Goal: Check status: Check status

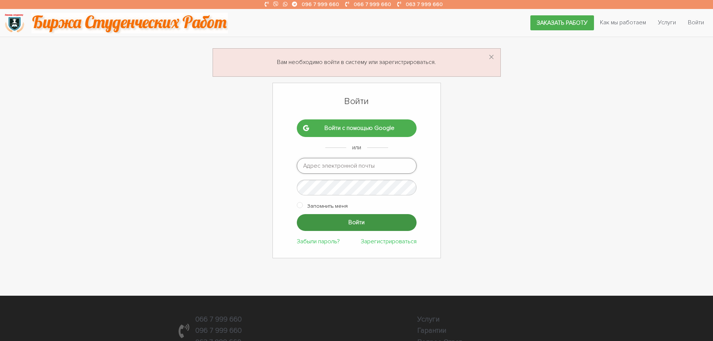
type input "ptv975@gmail.com"
click at [342, 219] on input "Войти" at bounding box center [357, 222] width 120 height 17
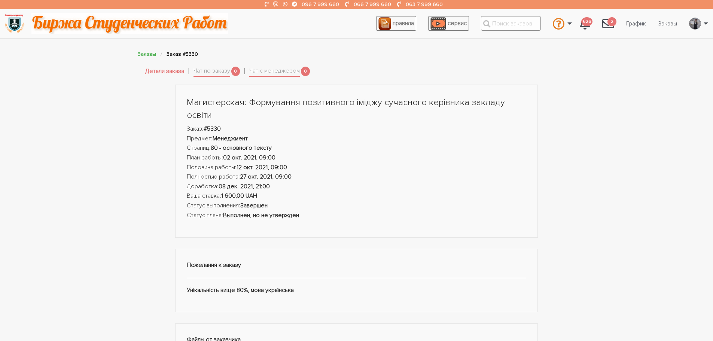
click at [508, 28] on input "text" at bounding box center [511, 23] width 60 height 15
type input "к"
drag, startPoint x: 507, startPoint y: 25, endPoint x: 498, endPoint y: 27, distance: 9.3
click at [484, 22] on li "п #118 - Методи п росування, які використовуються в торгівлі. #129 - П рофілакт…" at bounding box center [511, 23] width 72 height 23
paste input "20445"
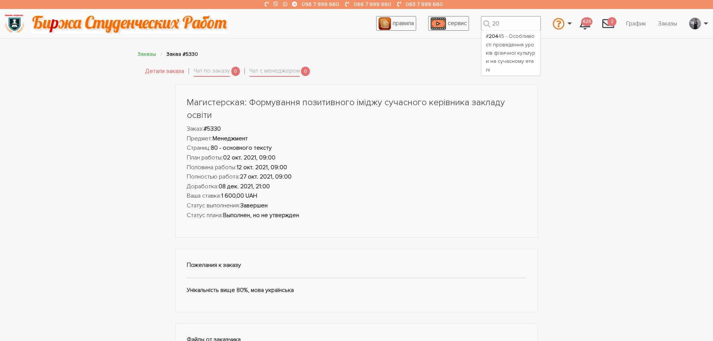
type input "2"
drag, startPoint x: 522, startPoint y: 17, endPoint x: 520, endPoint y: 21, distance: 4.5
click at [521, 17] on input "text" at bounding box center [511, 23] width 60 height 15
type input "2044"
click at [510, 41] on div "# 2044 5 - Особливості проведення уроків фізичної культури на сучасному етапі" at bounding box center [511, 53] width 50 height 42
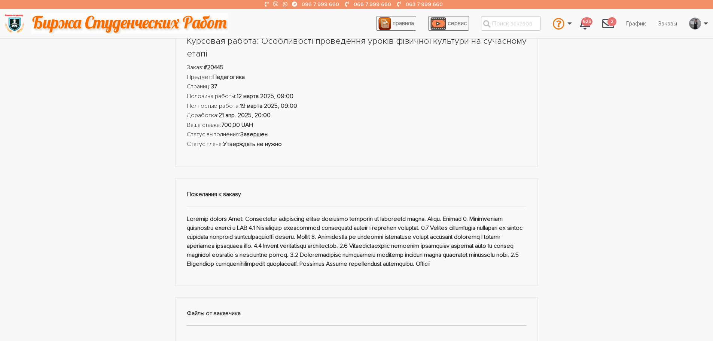
scroll to position [75, 0]
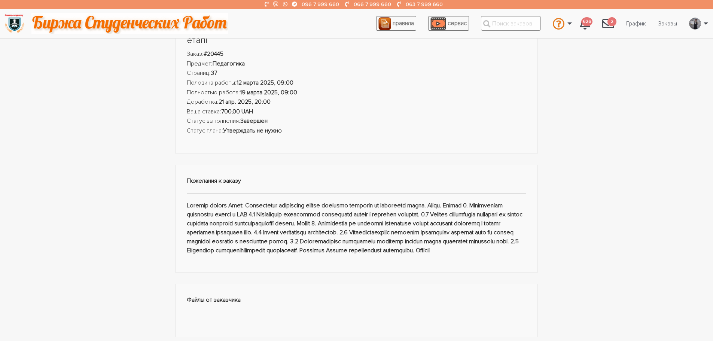
click at [505, 23] on input "text" at bounding box center [511, 23] width 60 height 15
type input "9097"
click at [505, 47] on div "# 9097 - Особливості впровадження модульної навчальної програми фізична культур…" at bounding box center [511, 61] width 50 height 59
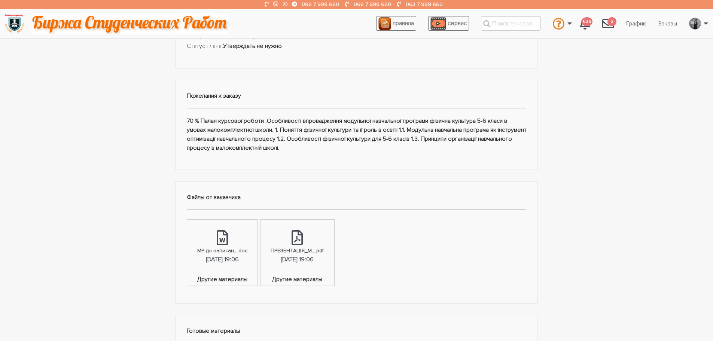
scroll to position [150, 0]
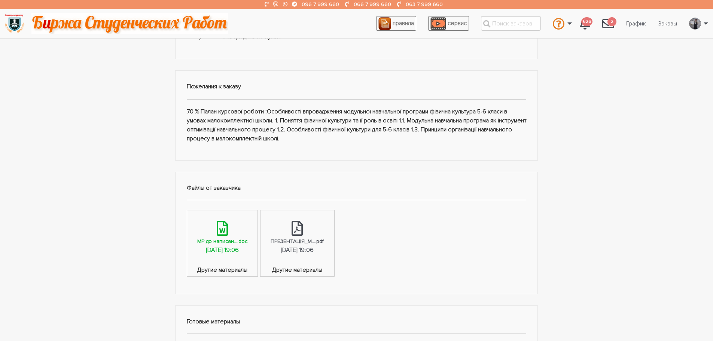
click at [232, 241] on div "МР до написан....doc" at bounding box center [222, 241] width 50 height 9
click at [499, 24] on input "text" at bounding box center [511, 23] width 60 height 15
paste input "10051"
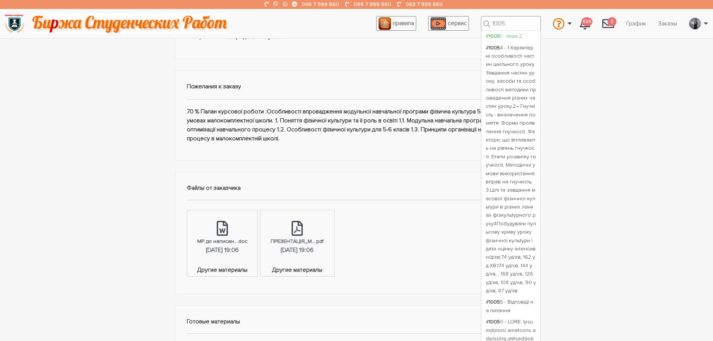
type input "1005"
click at [503, 37] on div "# 1005 1 - тема 2" at bounding box center [511, 36] width 50 height 8
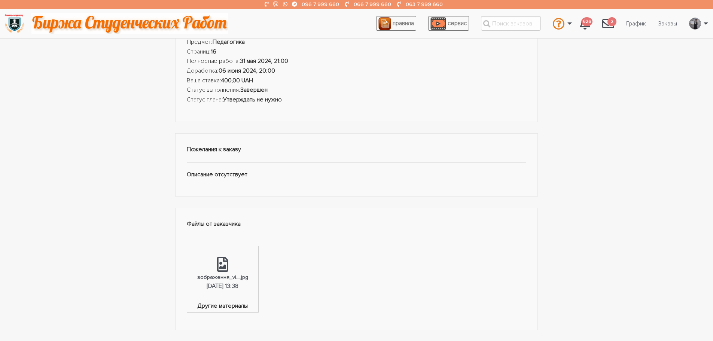
scroll to position [112, 0]
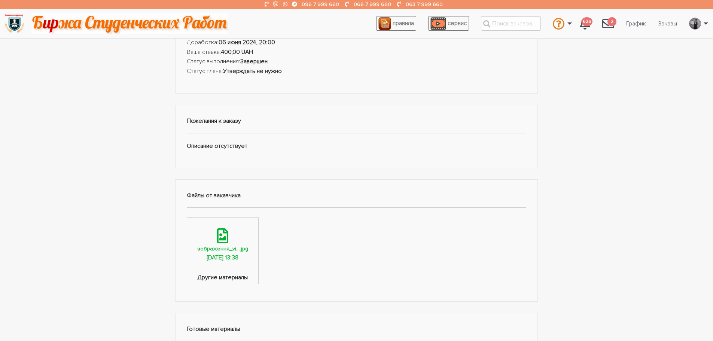
click at [208, 247] on div "зображення_vi....jpg" at bounding box center [222, 248] width 51 height 9
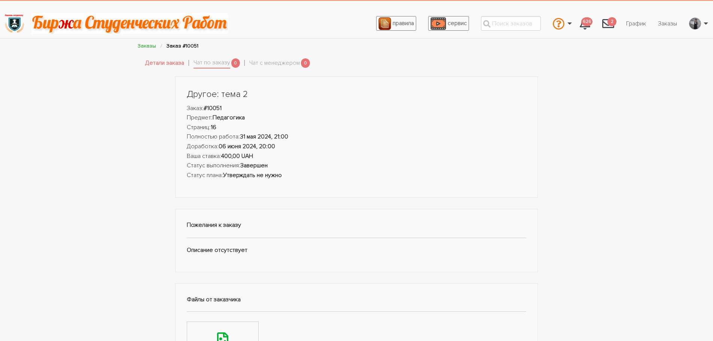
scroll to position [0, 0]
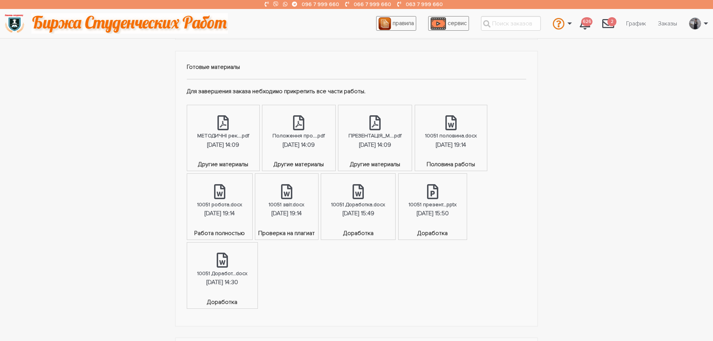
click at [607, 170] on div "Другое: тема 2 Заказ: #10051 Предмет: Педагогика Страниц: 16 Полностью работа: …" at bounding box center [356, 82] width 713 height 744
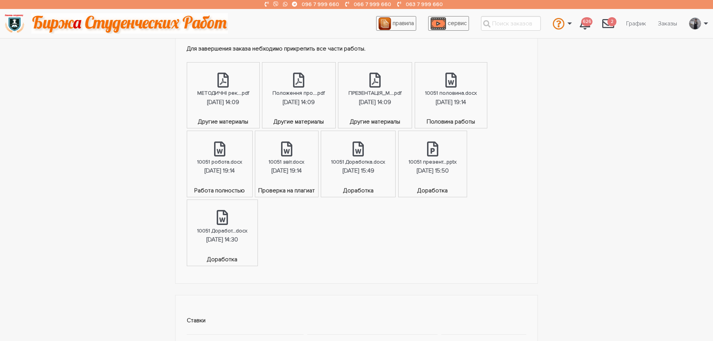
scroll to position [412, 0]
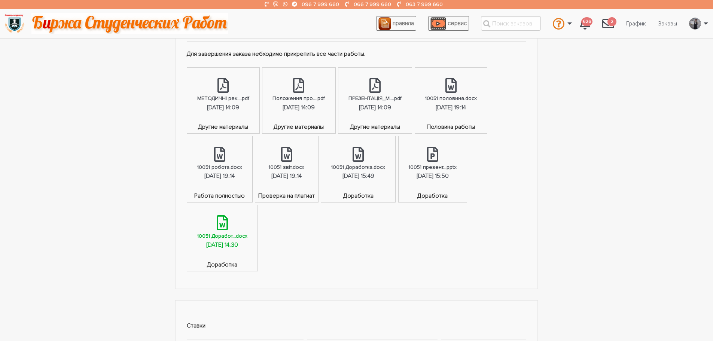
click at [217, 244] on div "[DATE] 14:30" at bounding box center [222, 245] width 32 height 10
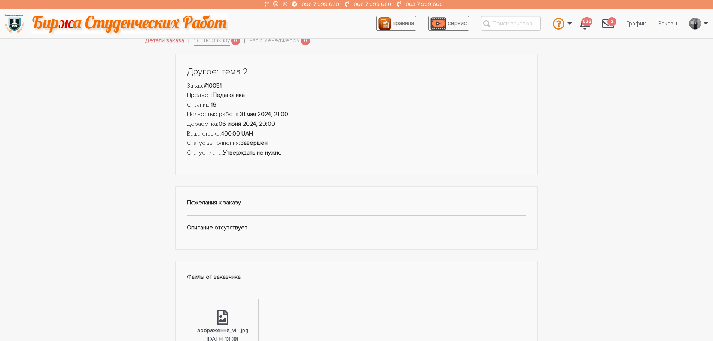
scroll to position [0, 0]
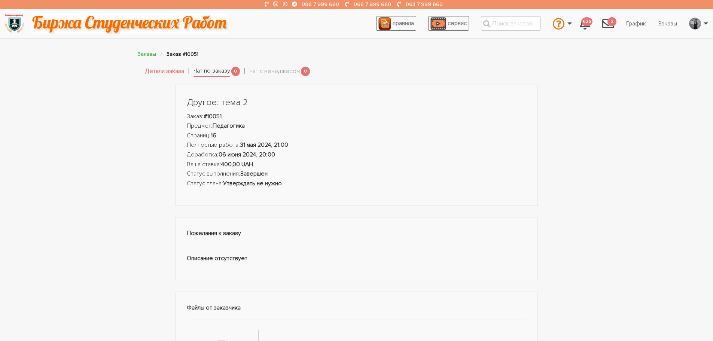
click at [217, 68] on link "Чат по заказу" at bounding box center [212, 71] width 37 height 10
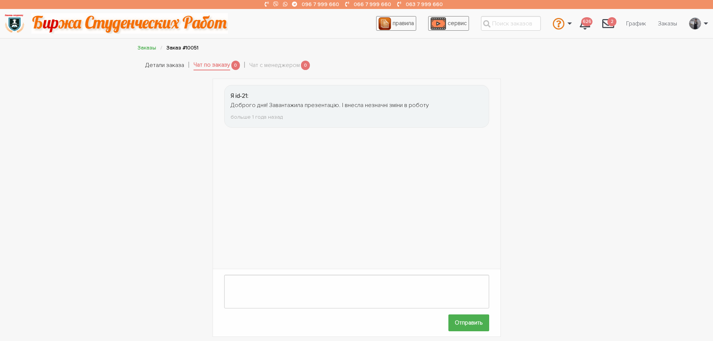
click at [168, 64] on link "Детали заказа" at bounding box center [164, 66] width 39 height 10
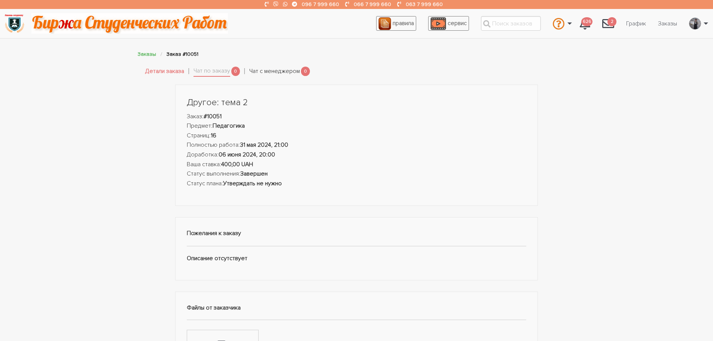
click at [277, 68] on link "Чат с менеджером" at bounding box center [274, 72] width 51 height 10
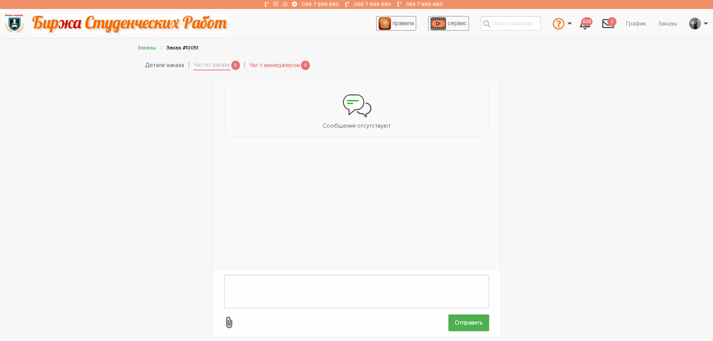
click at [145, 63] on link "Детали заказа" at bounding box center [164, 66] width 39 height 10
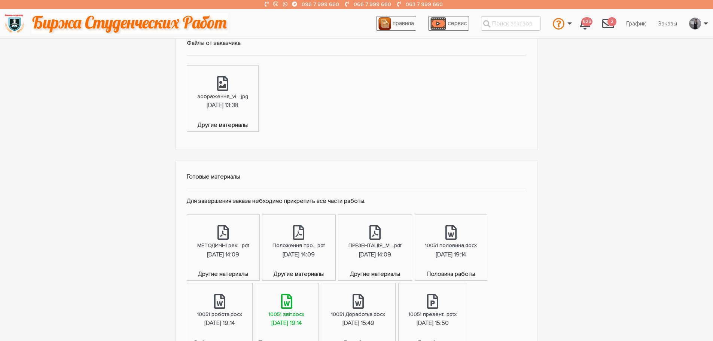
scroll to position [412, 0]
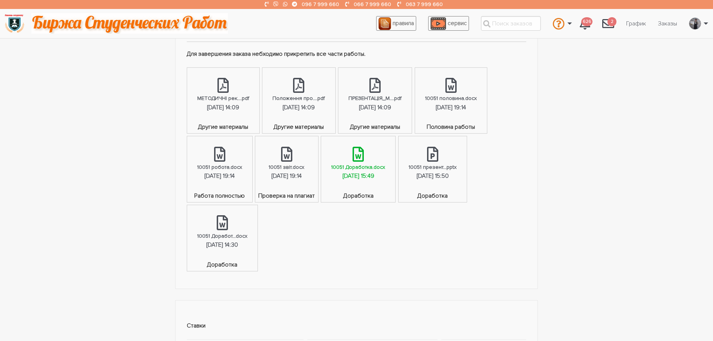
click at [374, 176] on div "[DATE] 15:49" at bounding box center [358, 176] width 32 height 10
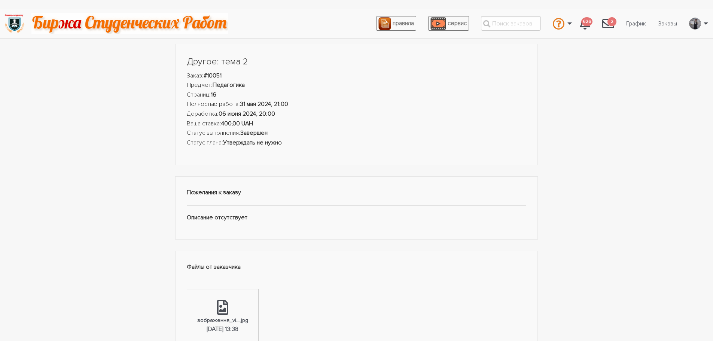
scroll to position [0, 0]
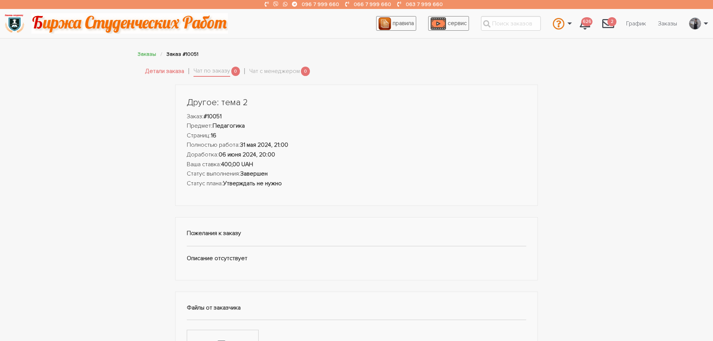
click at [226, 117] on li "Заказ: #10051" at bounding box center [357, 117] width 340 height 10
drag, startPoint x: 226, startPoint y: 117, endPoint x: 214, endPoint y: 118, distance: 12.0
click at [209, 117] on li "Заказ: #10051" at bounding box center [357, 117] width 340 height 10
copy strong "10051"
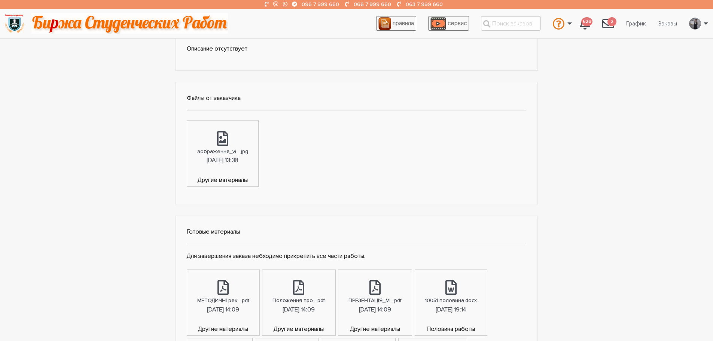
scroll to position [225, 0]
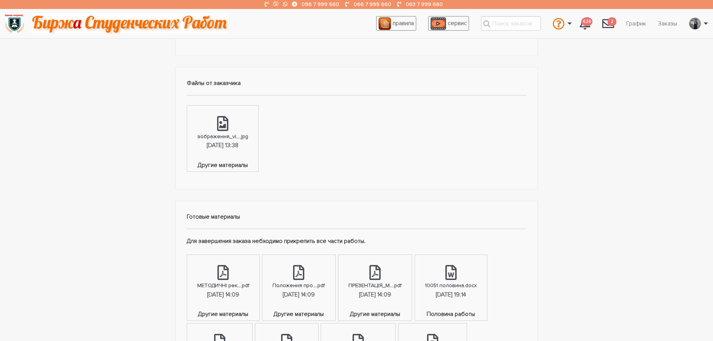
click at [103, 225] on div "Другое: тема 2 Заказ: #10051 Предмет: Педагогика Страниц: 16 Полностью работа: …" at bounding box center [356, 232] width 713 height 744
